Goal: Navigation & Orientation: Find specific page/section

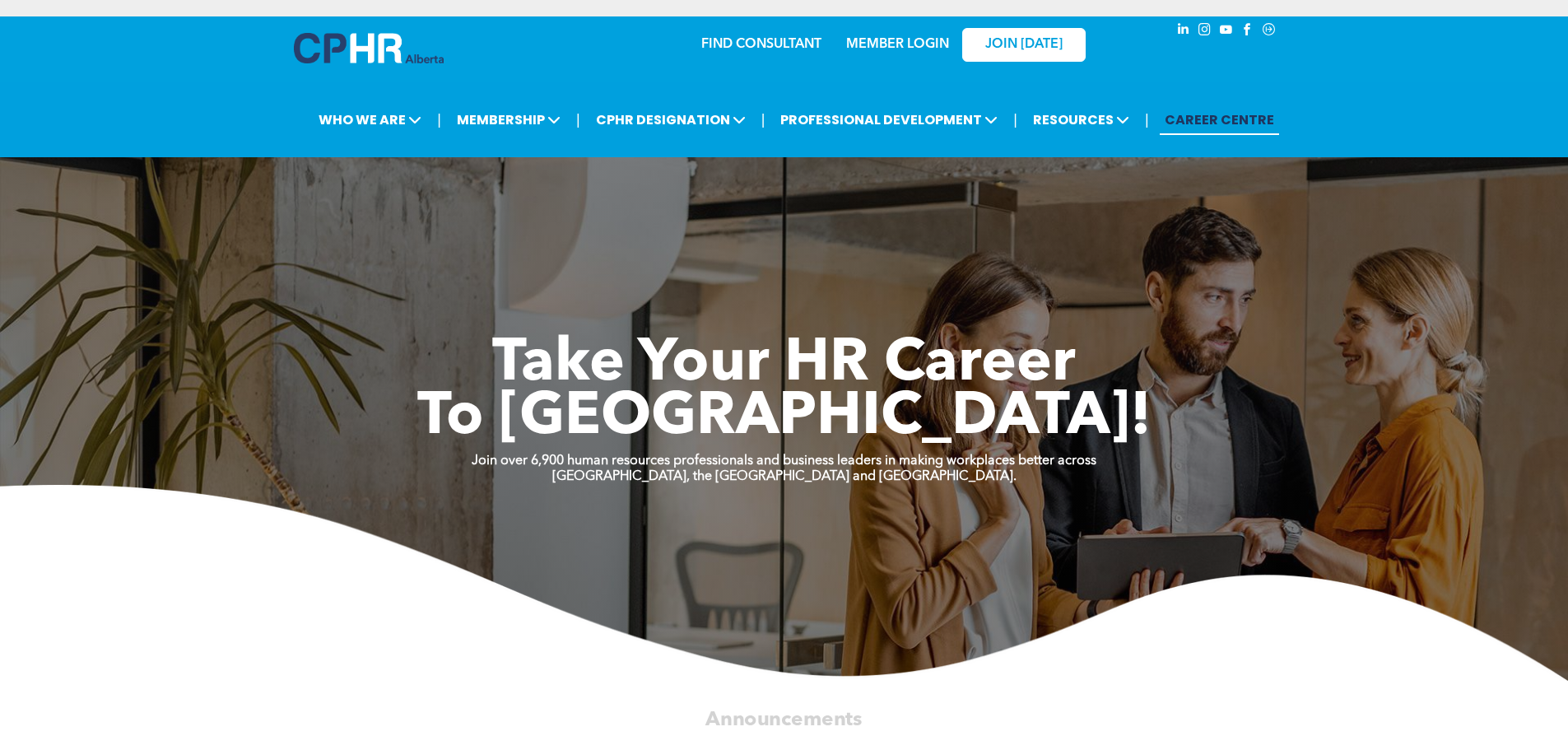
click at [888, 46] on link "MEMBER LOGIN" at bounding box center [898, 44] width 103 height 13
click at [889, 47] on link "MEMBER LOGIN" at bounding box center [898, 44] width 103 height 13
click at [914, 48] on link "MEMBER LOGIN" at bounding box center [898, 44] width 103 height 13
